Goal: Book appointment/travel/reservation

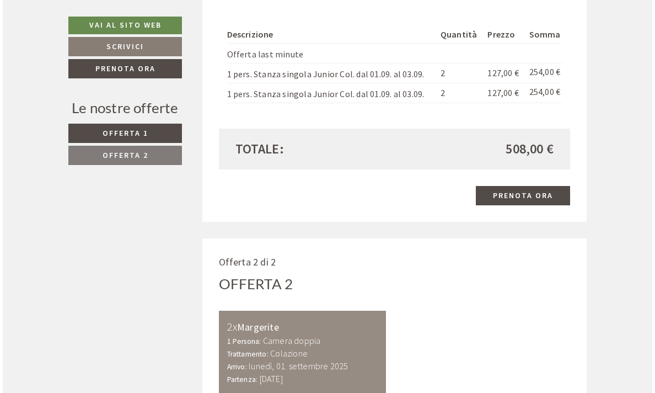
scroll to position [1005, 0]
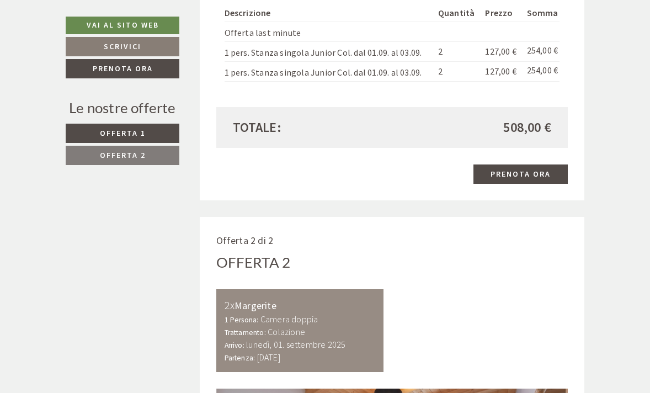
click at [524, 164] on link "Prenota ora" at bounding box center [520, 173] width 94 height 19
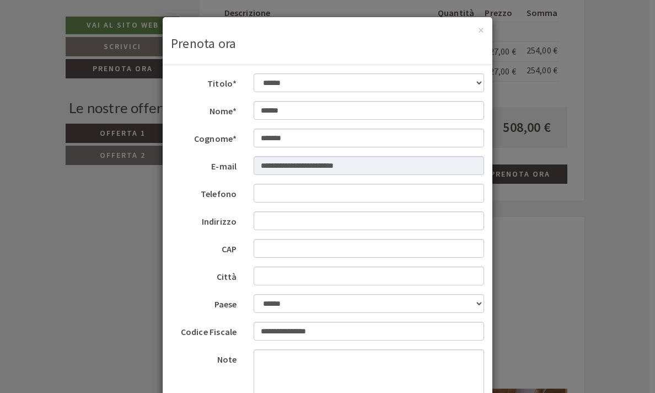
scroll to position [0, 0]
type input "**********"
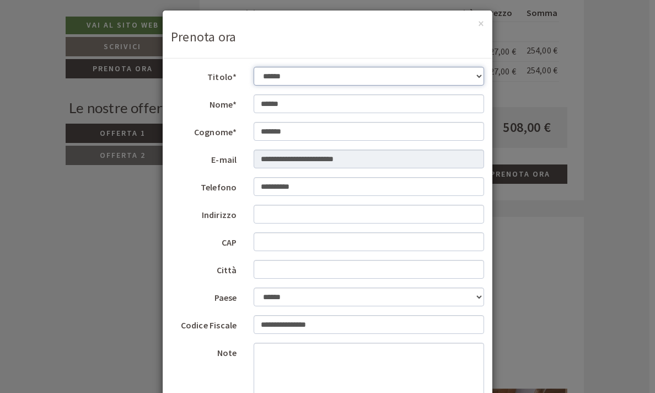
scroll to position [2, 0]
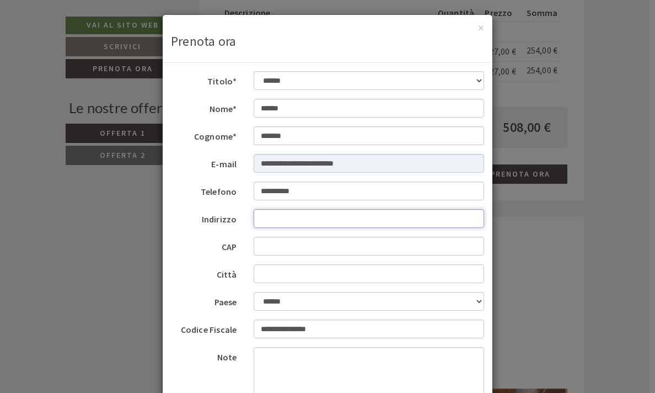
click at [300, 219] on input "Indirizzo" at bounding box center [369, 218] width 231 height 19
click at [302, 91] on form "**********" at bounding box center [327, 285] width 313 height 428
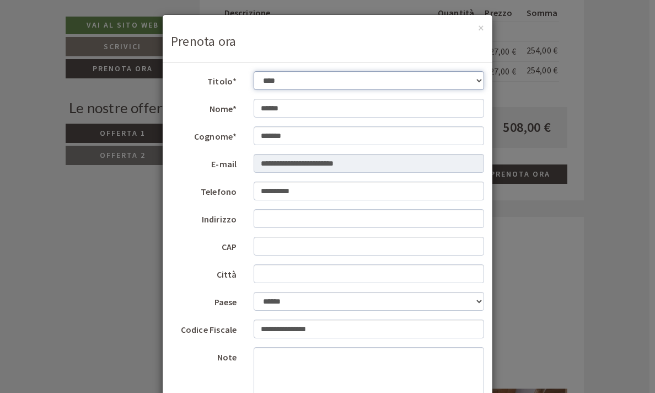
select select "*"
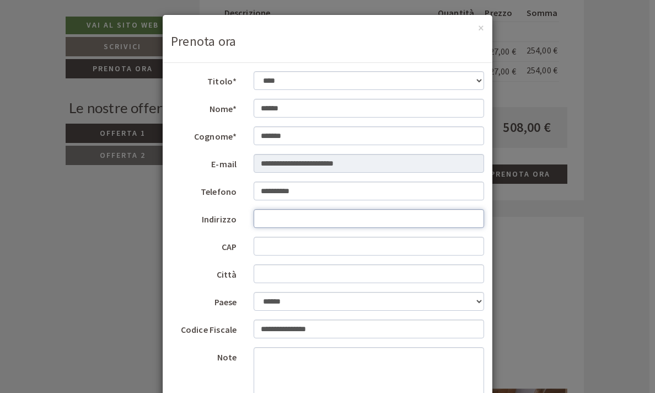
click at [287, 221] on input "Indirizzo" at bounding box center [369, 218] width 231 height 19
type input "**********"
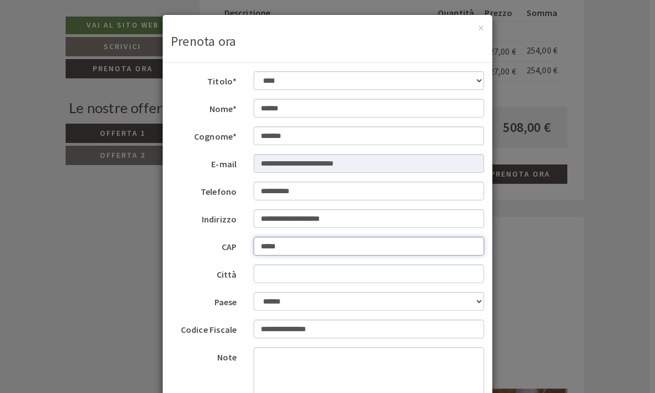
type input "*****"
type input "*"
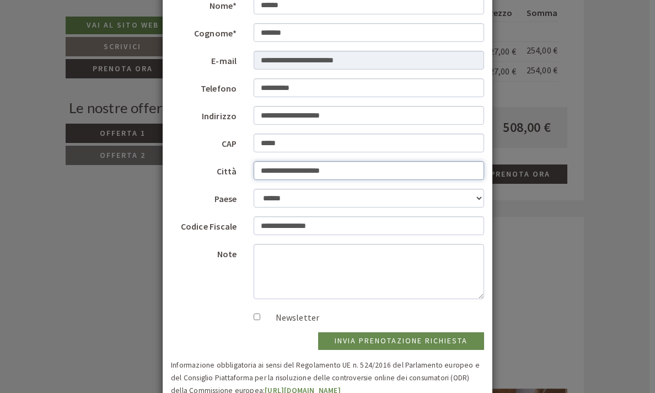
scroll to position [106, 0]
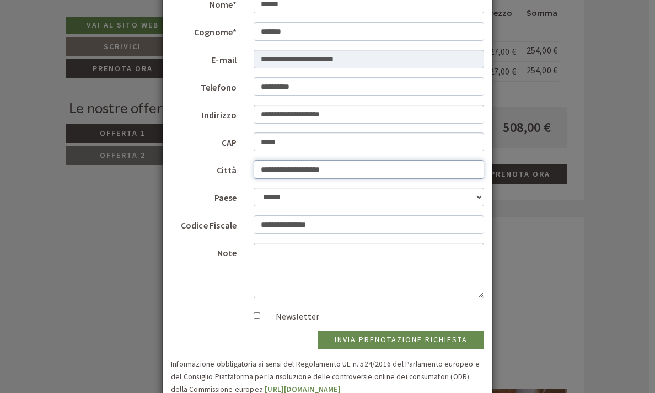
type input "**********"
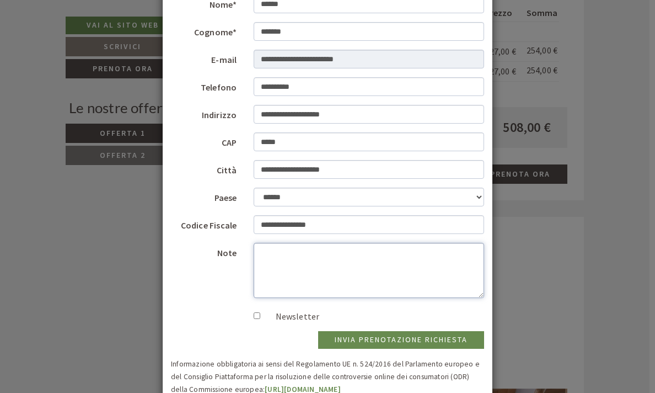
click at [287, 264] on textarea "Note" at bounding box center [369, 270] width 231 height 55
type textarea "**********"
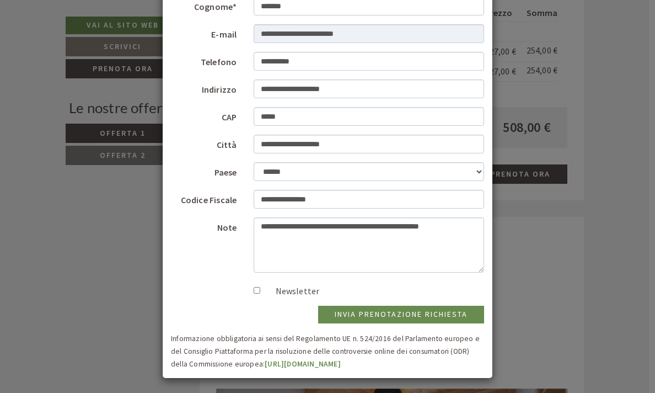
scroll to position [131, 0]
click at [391, 317] on button "invia prenotazione richiesta" at bounding box center [401, 315] width 166 height 18
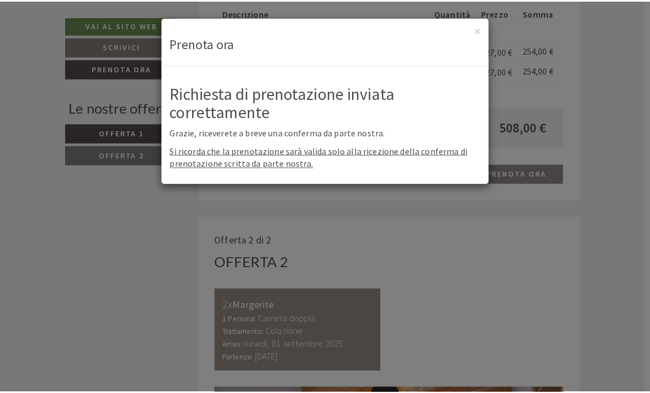
scroll to position [0, 0]
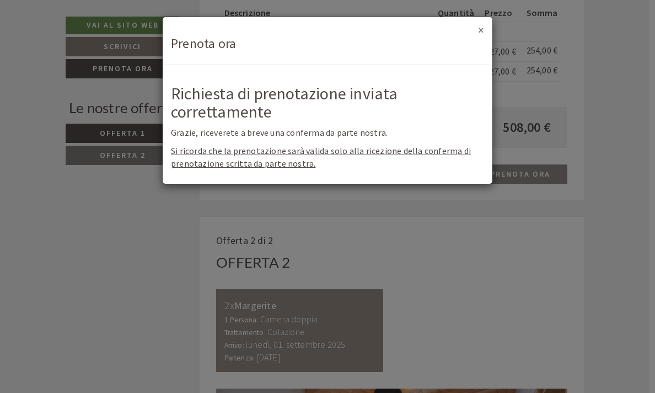
click at [483, 31] on button "×" at bounding box center [481, 30] width 6 height 12
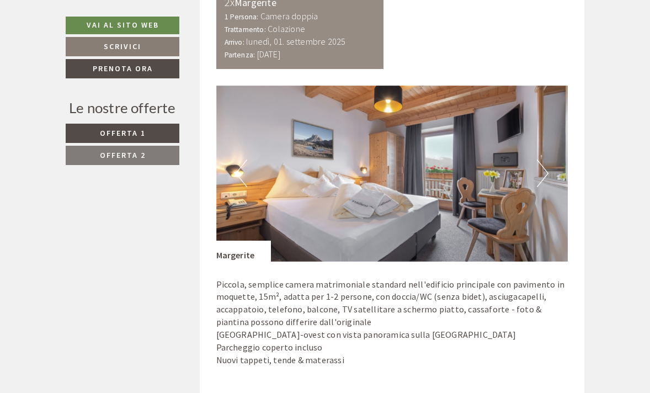
scroll to position [1304, 0]
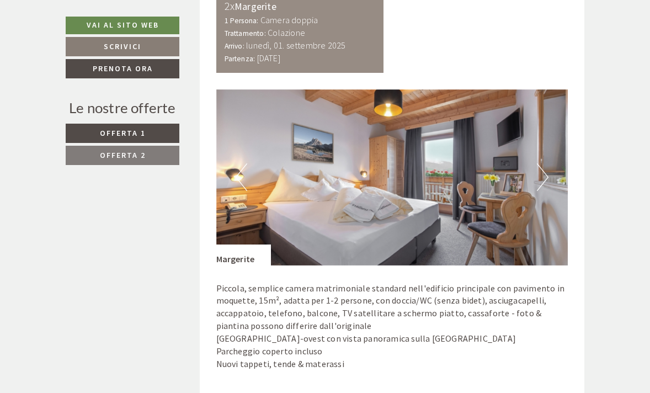
click at [545, 169] on button "Next" at bounding box center [543, 177] width 12 height 28
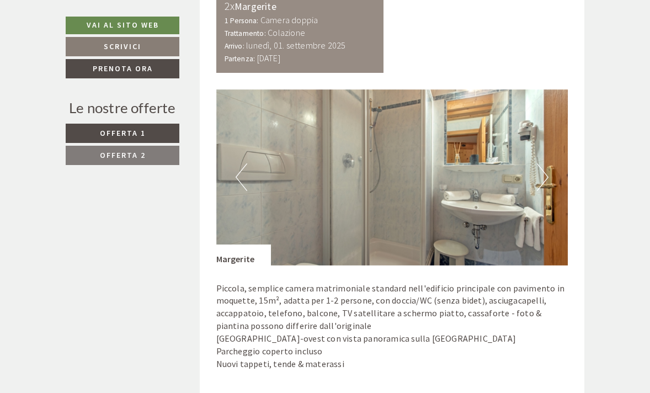
click at [545, 169] on button "Next" at bounding box center [543, 177] width 12 height 28
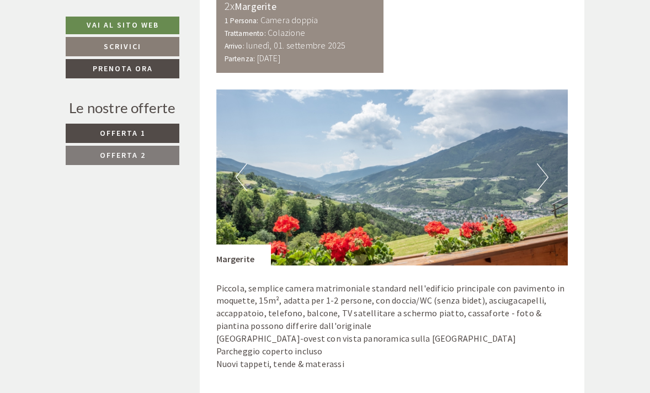
click at [545, 169] on button "Next" at bounding box center [543, 177] width 12 height 28
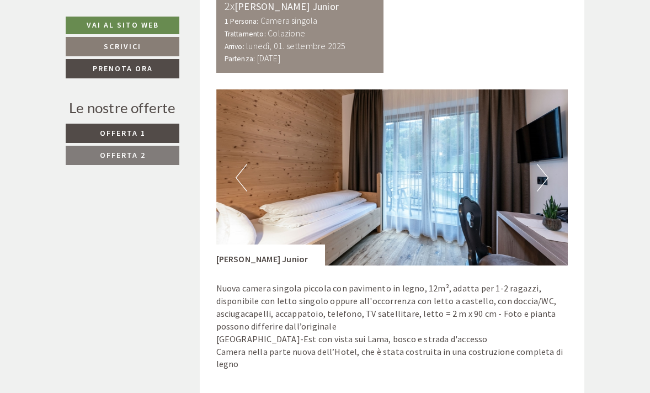
scroll to position [601, 0]
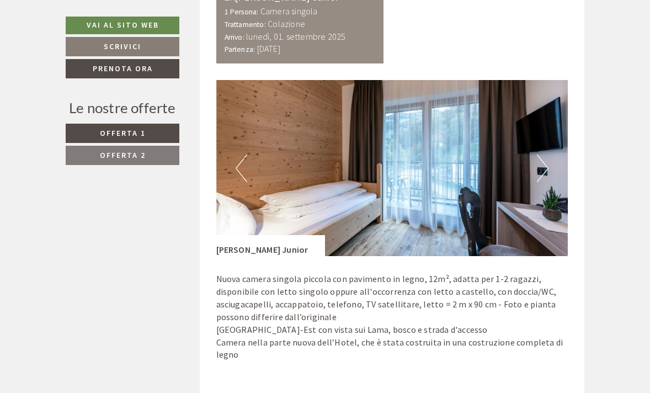
click at [544, 165] on button "Next" at bounding box center [543, 168] width 12 height 28
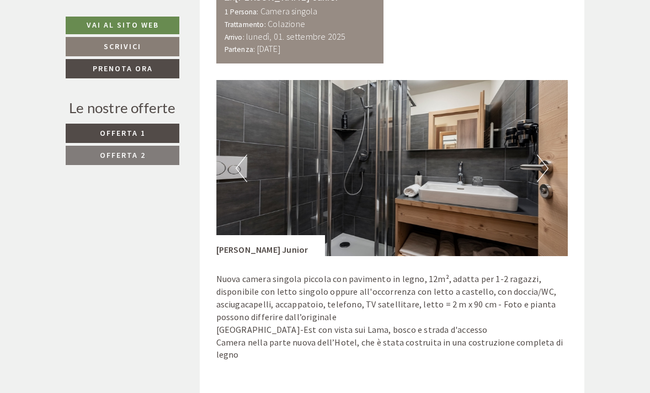
click at [543, 164] on button "Next" at bounding box center [543, 168] width 12 height 28
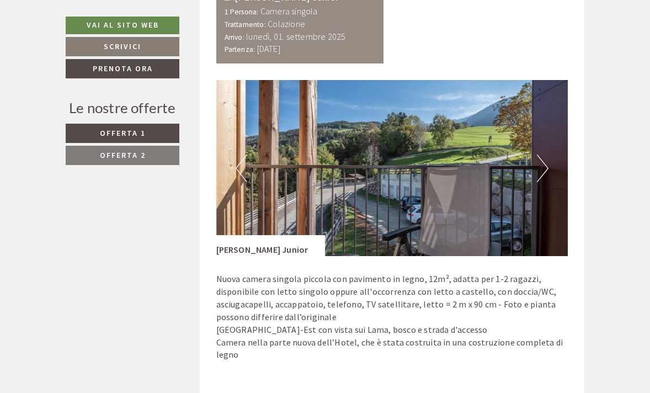
click at [543, 164] on button "Next" at bounding box center [543, 168] width 12 height 28
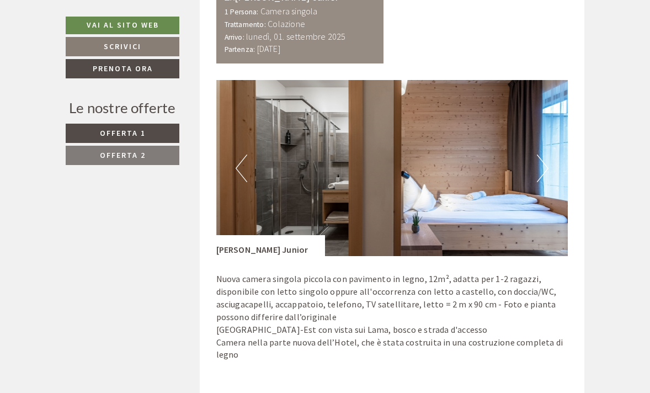
click at [543, 164] on button "Next" at bounding box center [543, 168] width 12 height 28
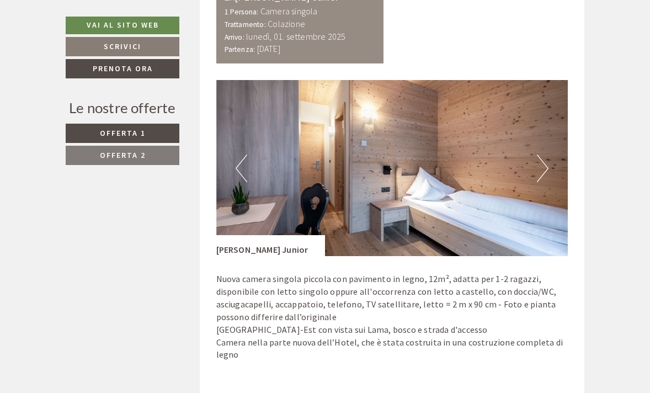
click at [543, 164] on button "Next" at bounding box center [543, 168] width 12 height 28
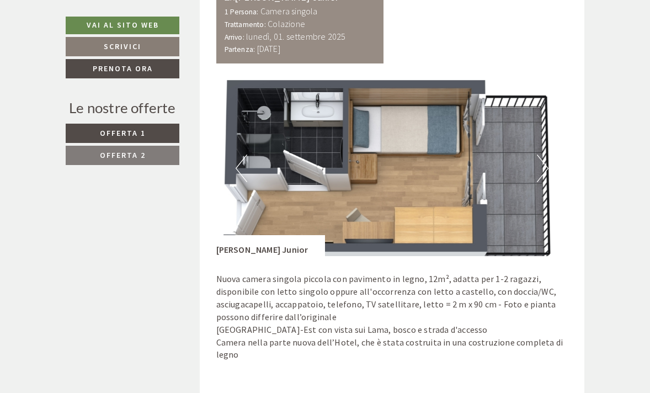
click at [543, 164] on button "Next" at bounding box center [543, 168] width 12 height 28
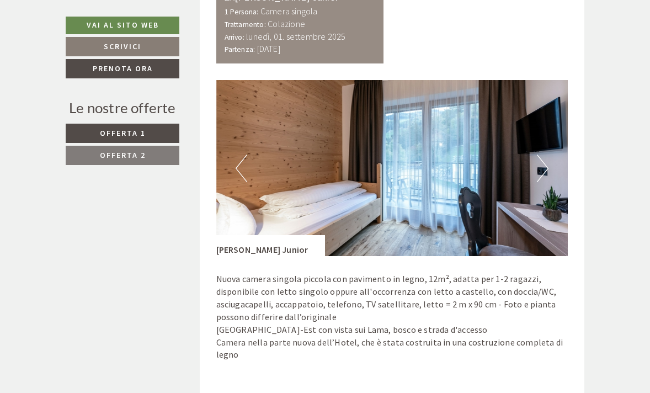
click at [543, 164] on button "Next" at bounding box center [543, 168] width 12 height 28
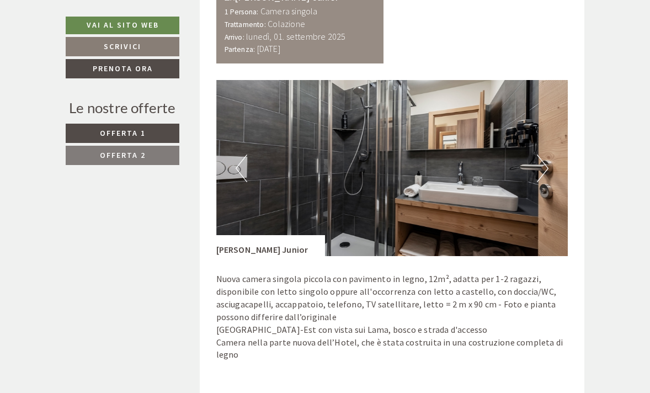
click at [543, 164] on button "Next" at bounding box center [543, 168] width 12 height 28
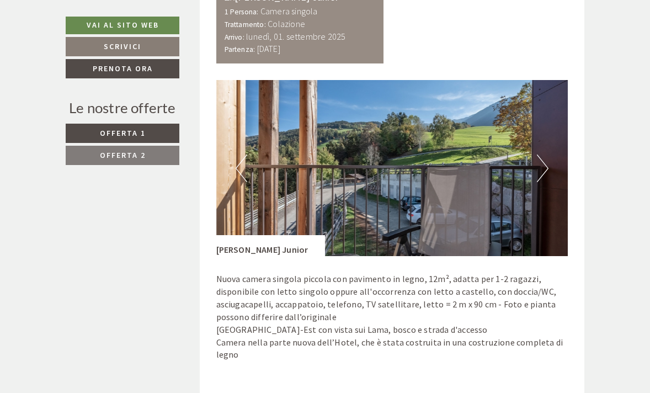
click at [543, 164] on button "Next" at bounding box center [543, 168] width 12 height 28
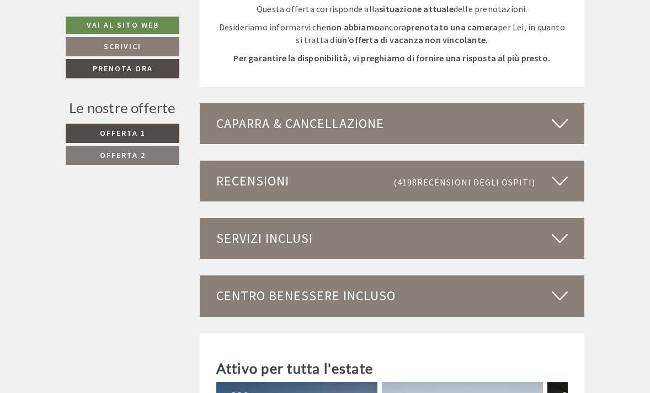
scroll to position [2110, 0]
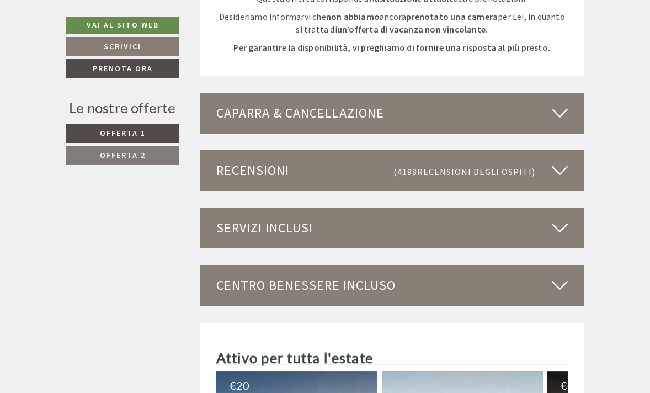
click at [557, 104] on icon at bounding box center [560, 113] width 16 height 19
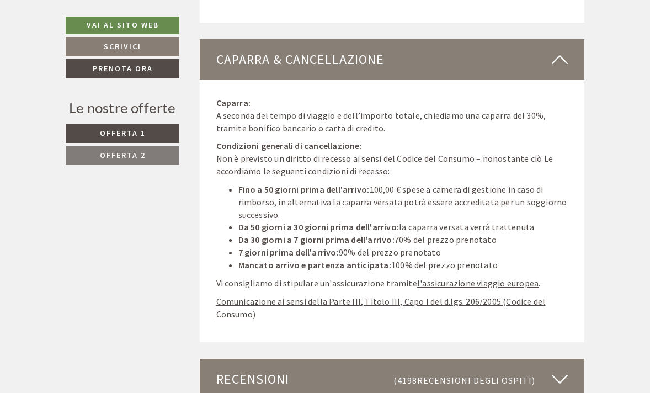
scroll to position [2158, 0]
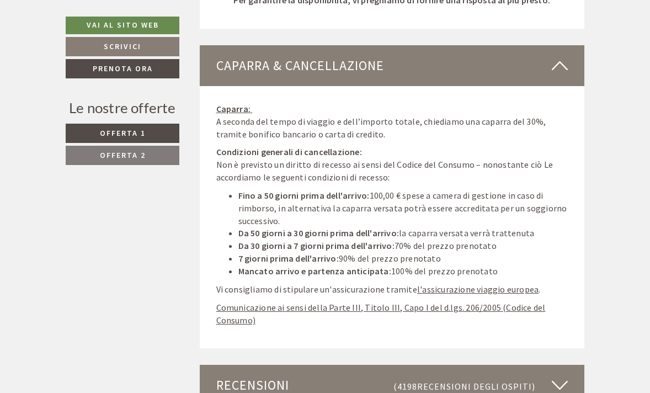
click at [563, 56] on icon at bounding box center [560, 65] width 16 height 19
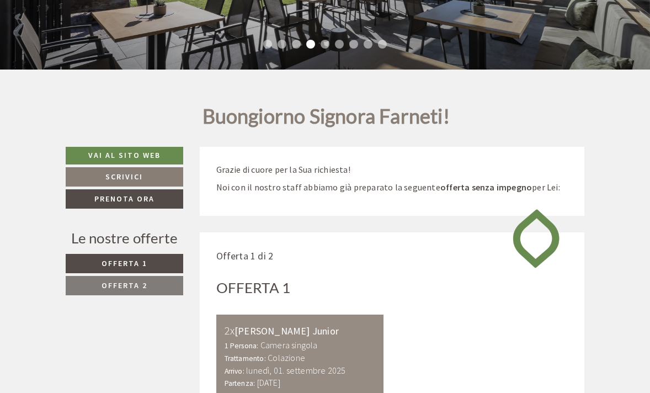
scroll to position [249, 0]
